Goal: Check status: Check status

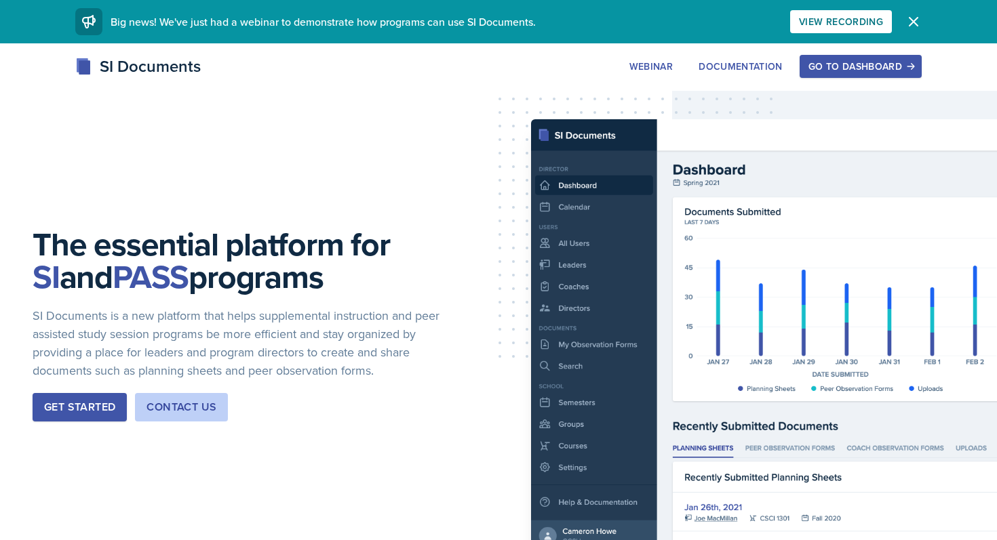
click at [841, 61] on div "Go to Dashboard" at bounding box center [860, 66] width 104 height 11
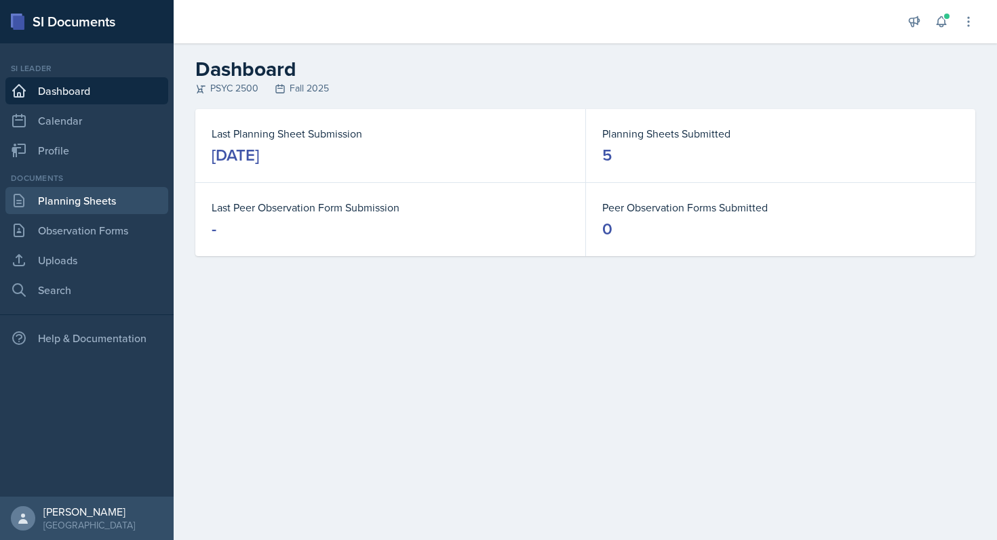
click at [79, 190] on link "Planning Sheets" at bounding box center [86, 200] width 163 height 27
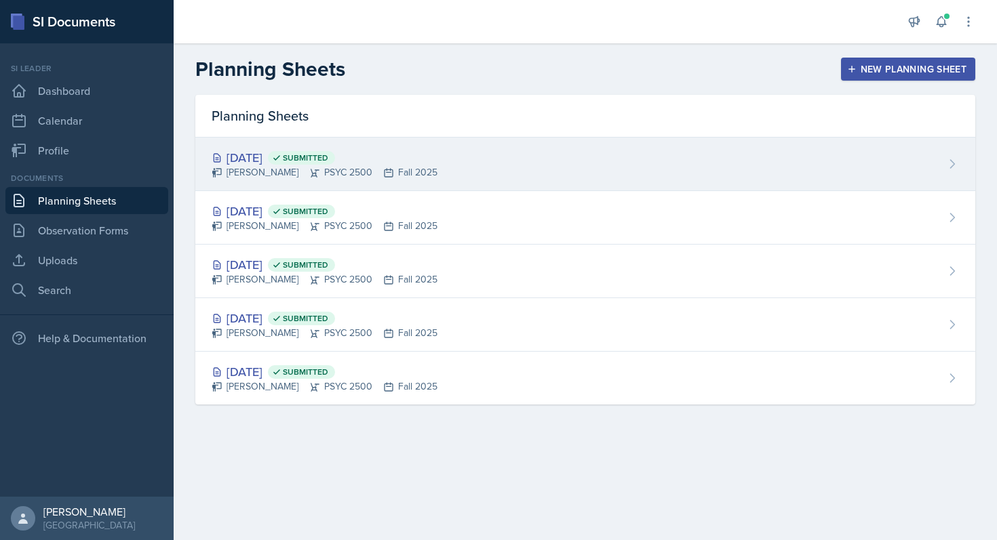
click at [462, 157] on div "[DATE] Submitted [PERSON_NAME] PSYC 2500 Fall 2025" at bounding box center [585, 165] width 780 height 54
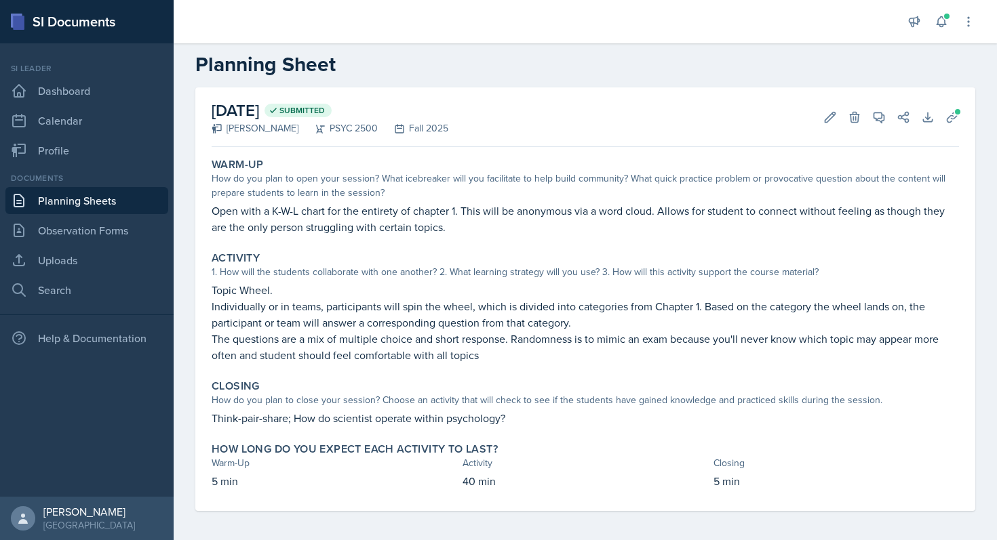
scroll to position [22, 0]
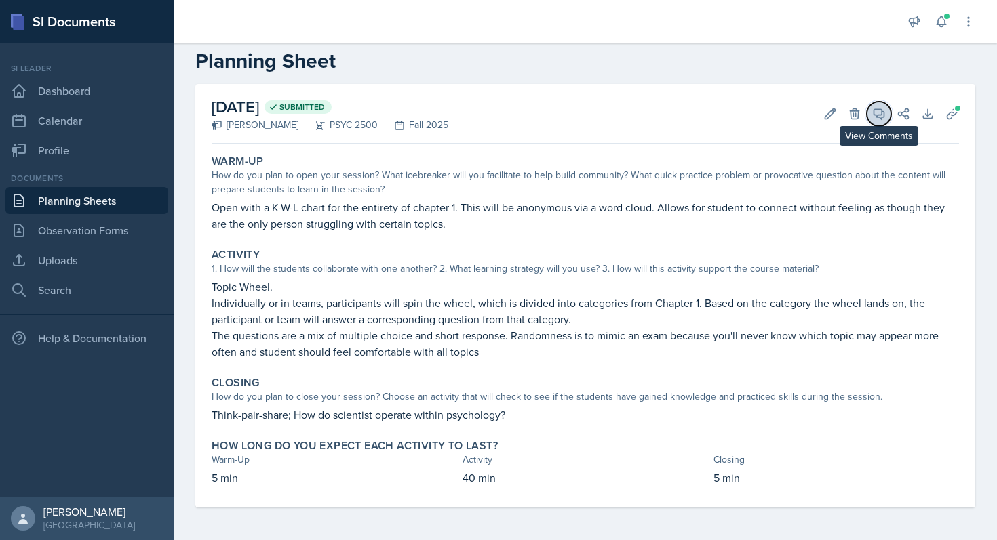
click at [869, 111] on button "View Comments" at bounding box center [878, 114] width 24 height 24
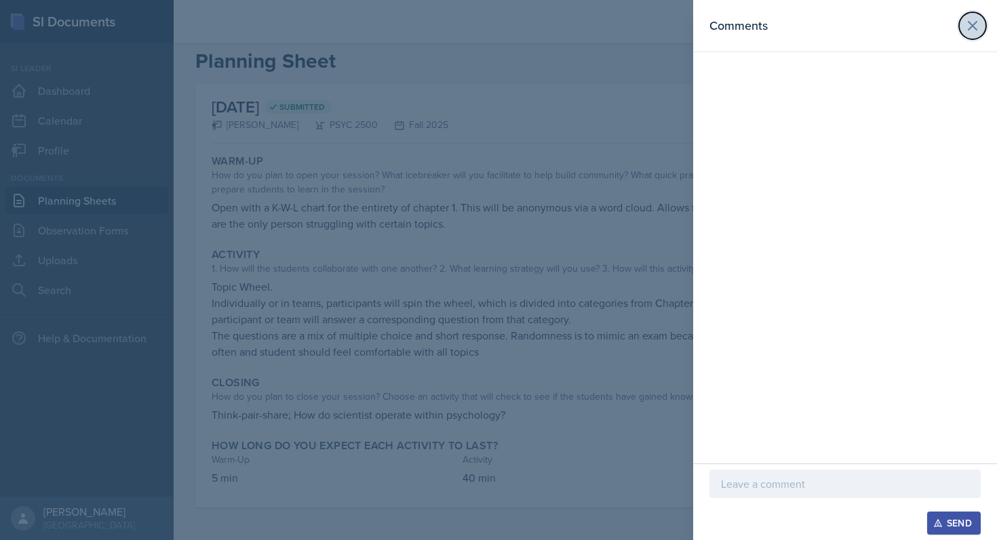
click at [978, 19] on icon at bounding box center [972, 26] width 16 height 16
